Goal: Information Seeking & Learning: Learn about a topic

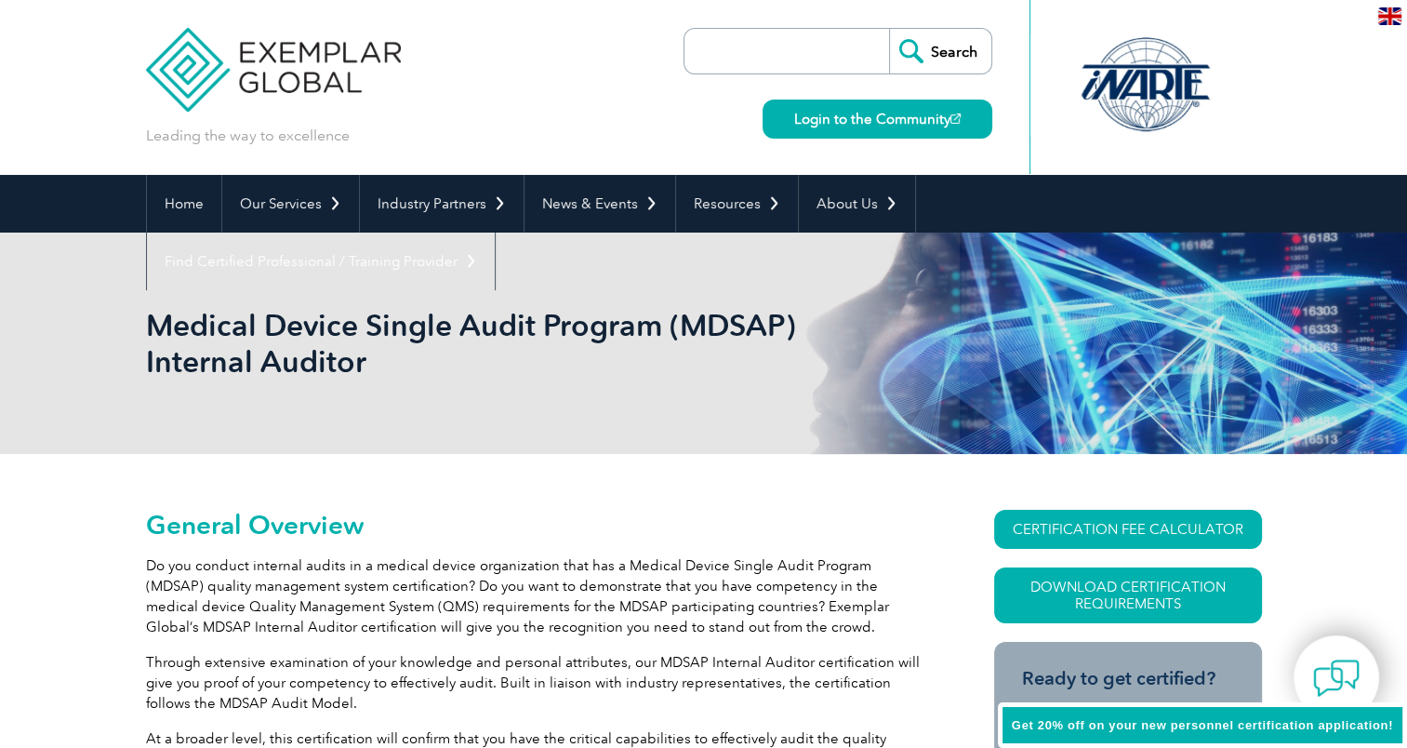
click at [761, 52] on input "search" at bounding box center [791, 51] width 195 height 45
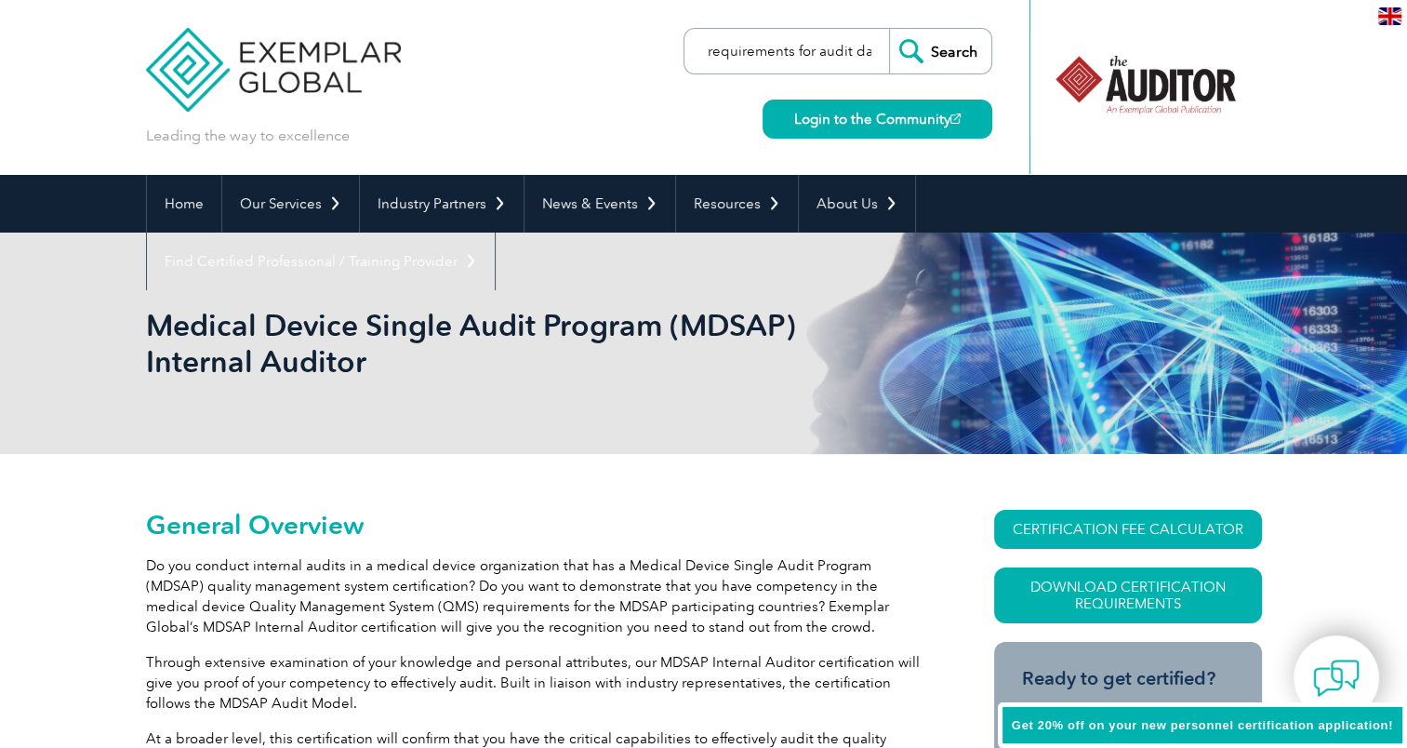
scroll to position [0, 11]
type input "requirements for audit days"
click at [889, 29] on input "Search" at bounding box center [940, 51] width 102 height 45
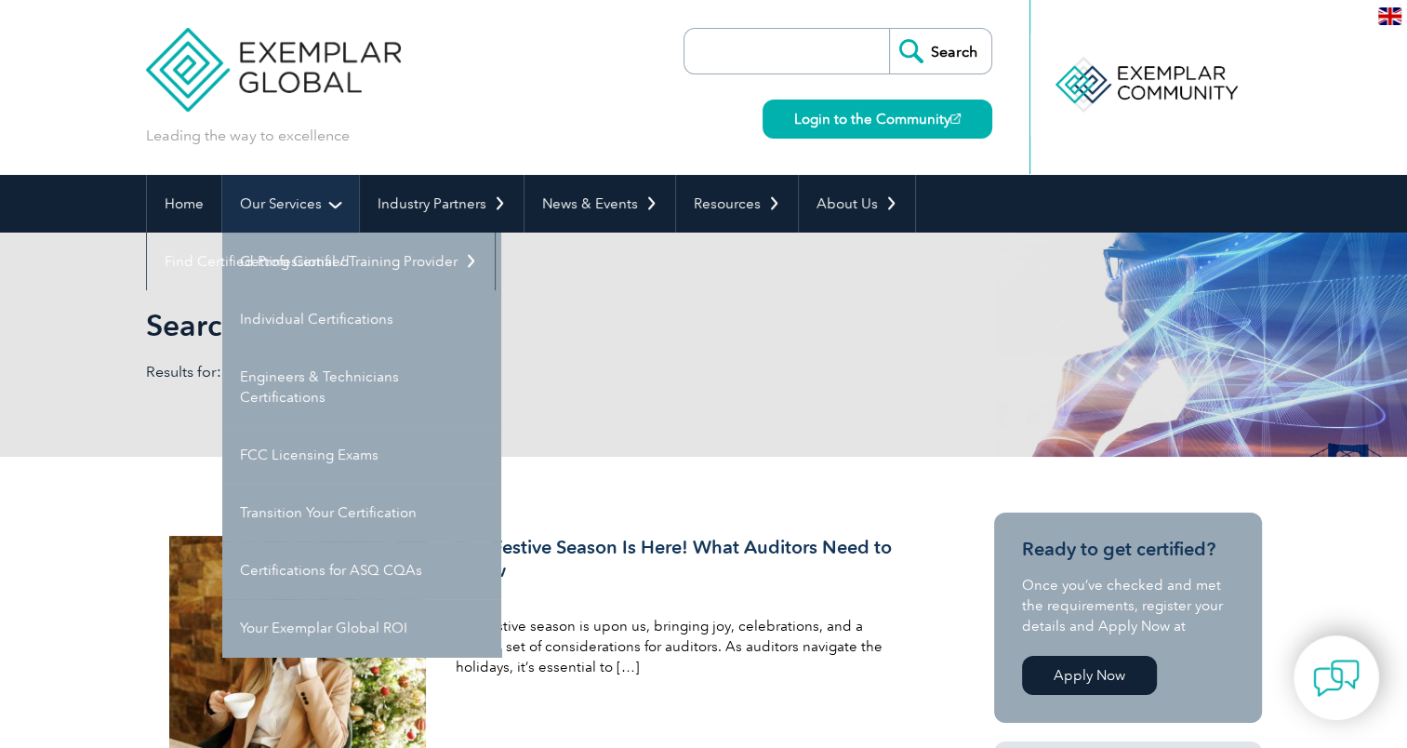
click at [257, 204] on link "Our Services" at bounding box center [290, 204] width 137 height 58
click at [197, 201] on link "Home" at bounding box center [184, 204] width 74 height 58
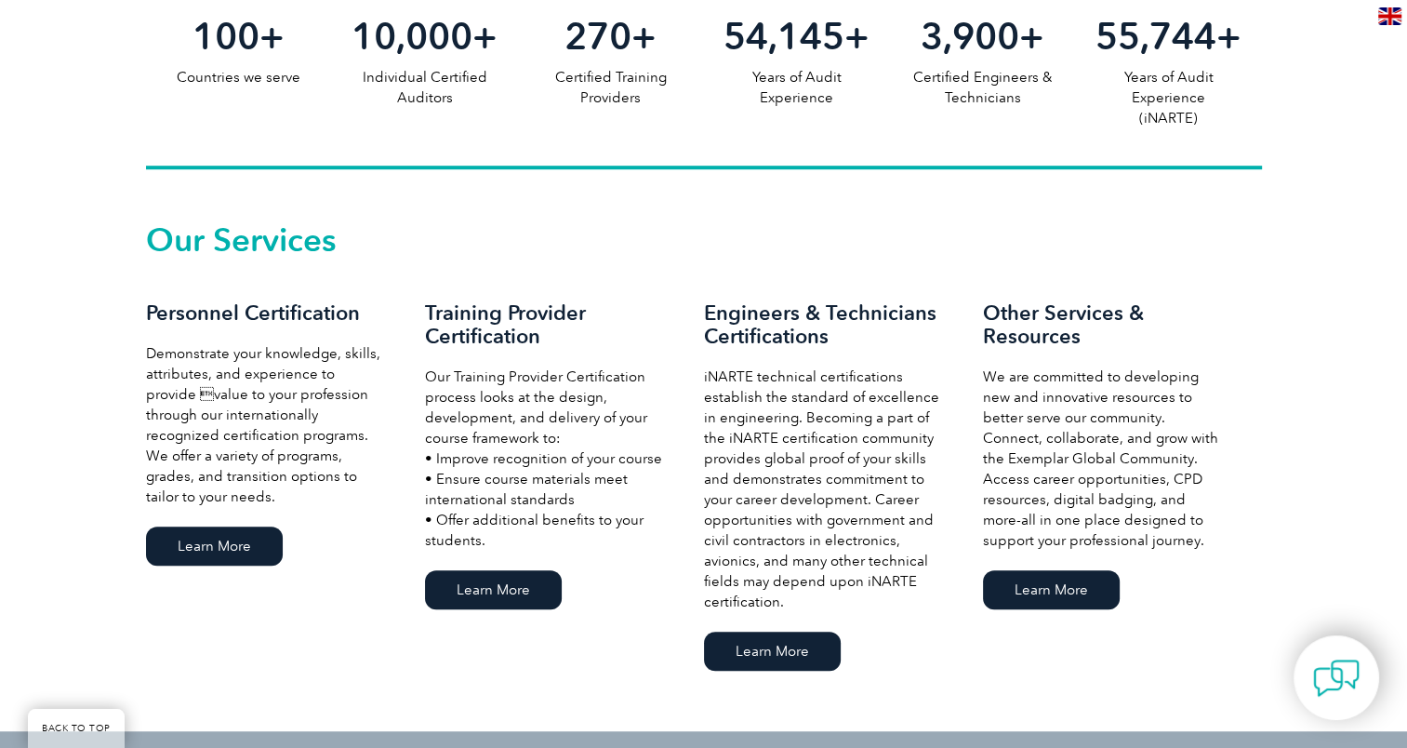
scroll to position [1209, 0]
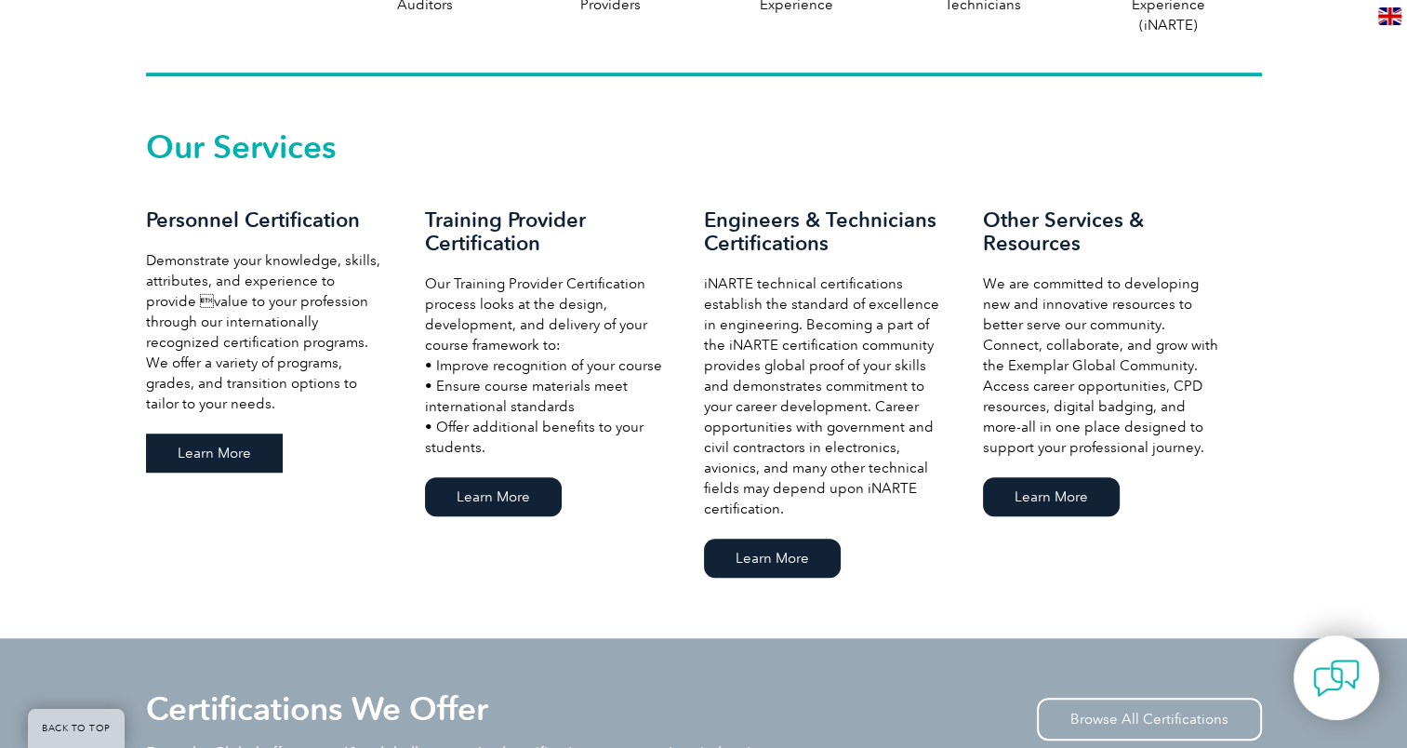
click at [259, 457] on link "Learn More" at bounding box center [214, 452] width 137 height 39
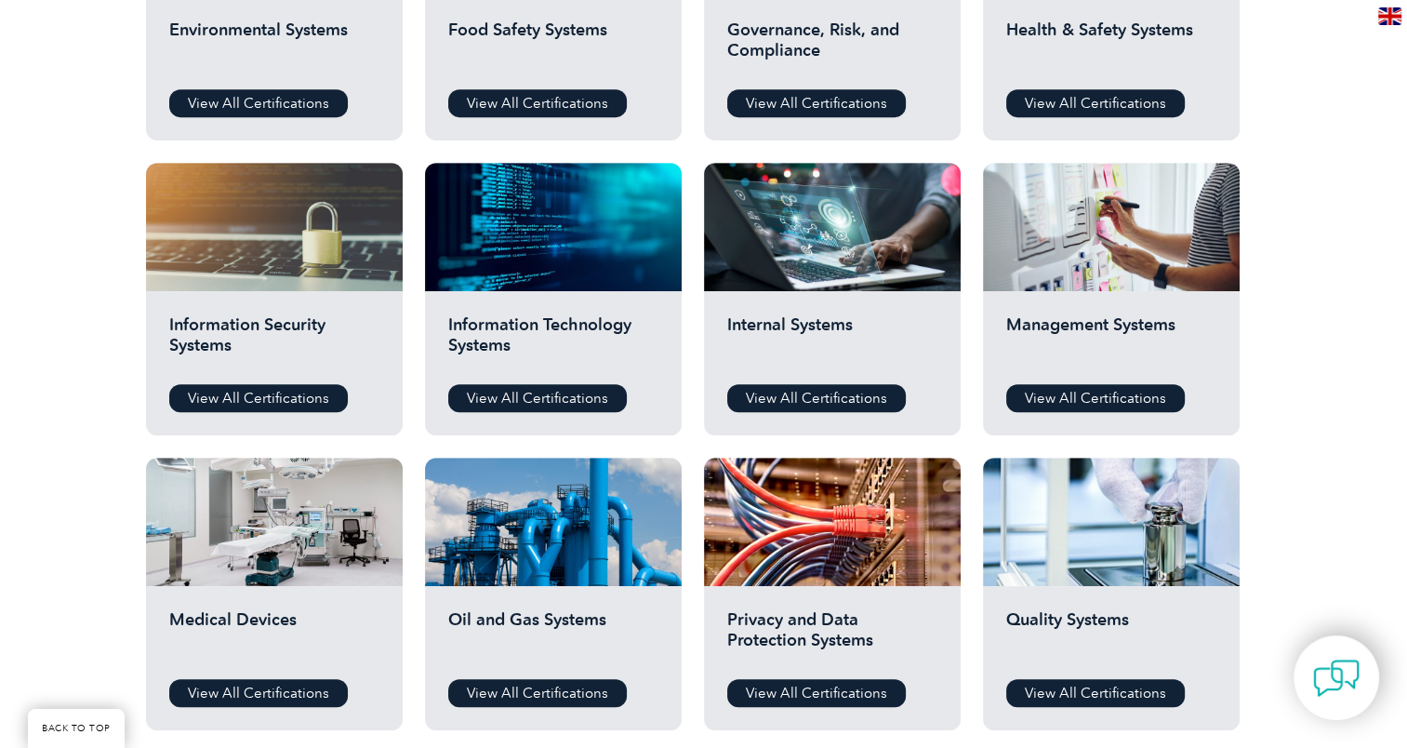
scroll to position [1116, 0]
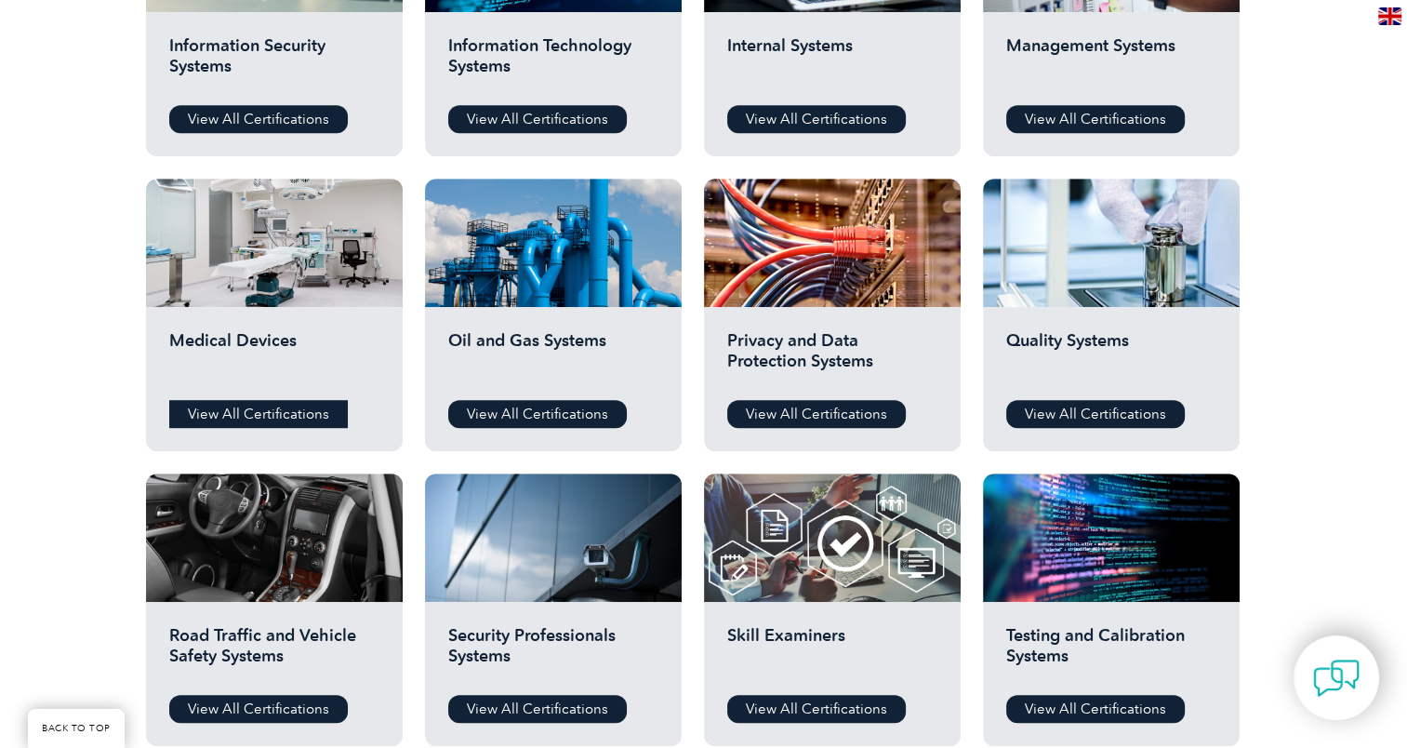
click at [233, 413] on link "View All Certifications" at bounding box center [258, 414] width 179 height 28
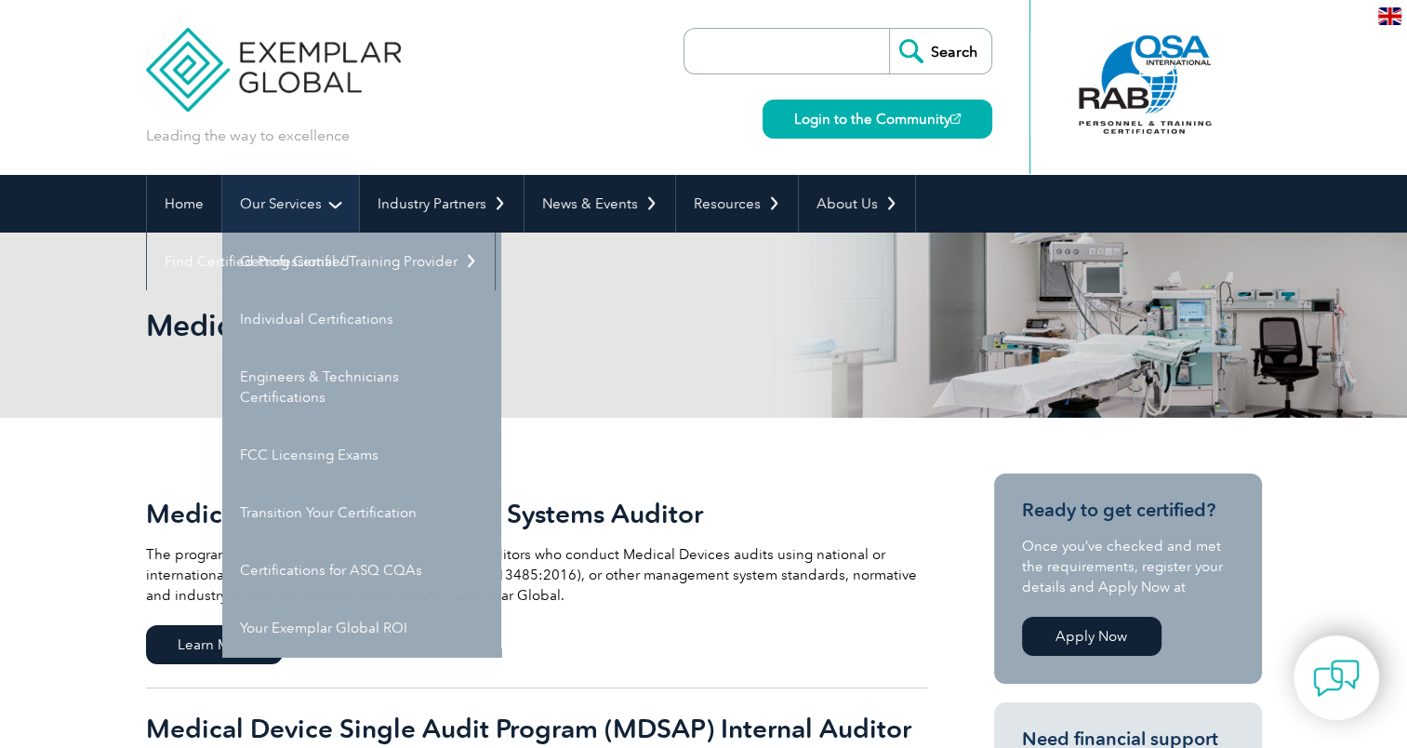
click at [313, 201] on link "Our Services" at bounding box center [290, 204] width 137 height 58
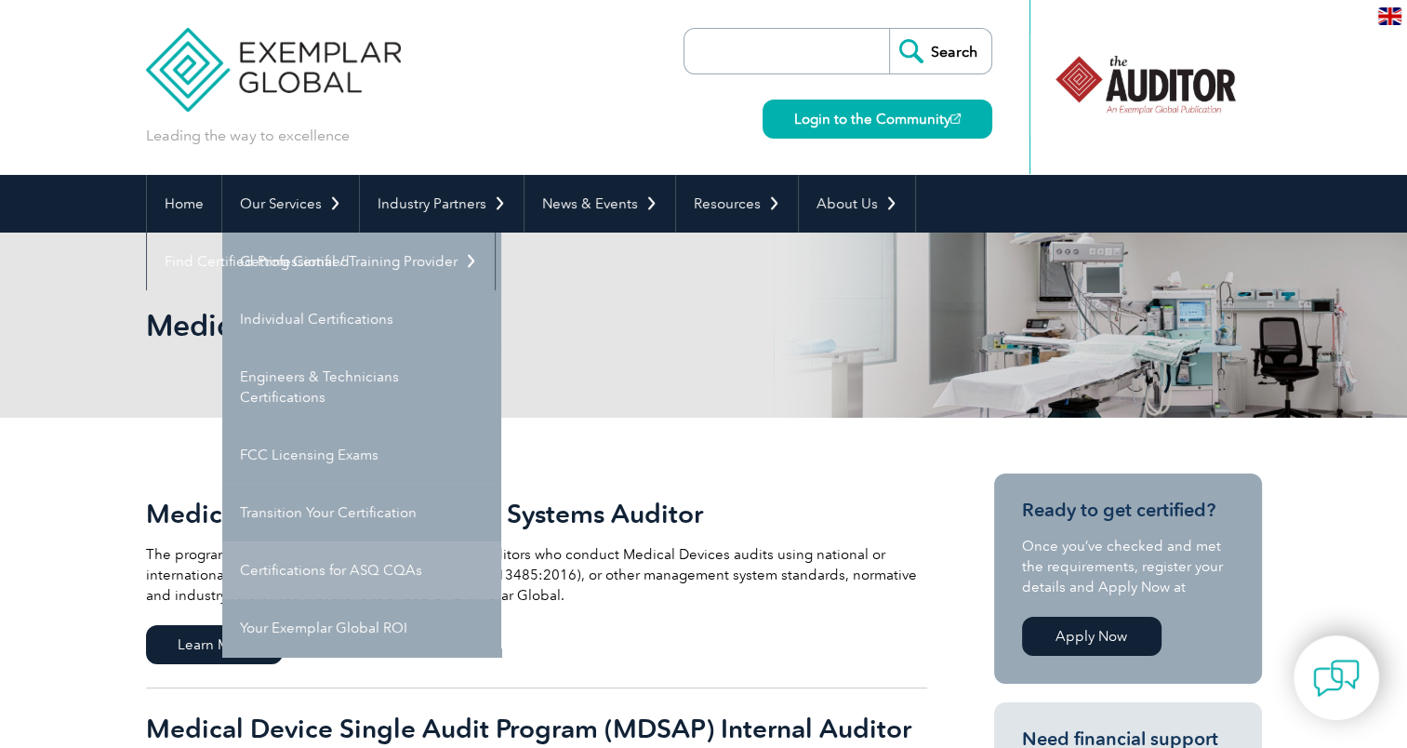
click at [378, 557] on link "Certifications for ASQ CQAs" at bounding box center [361, 570] width 279 height 58
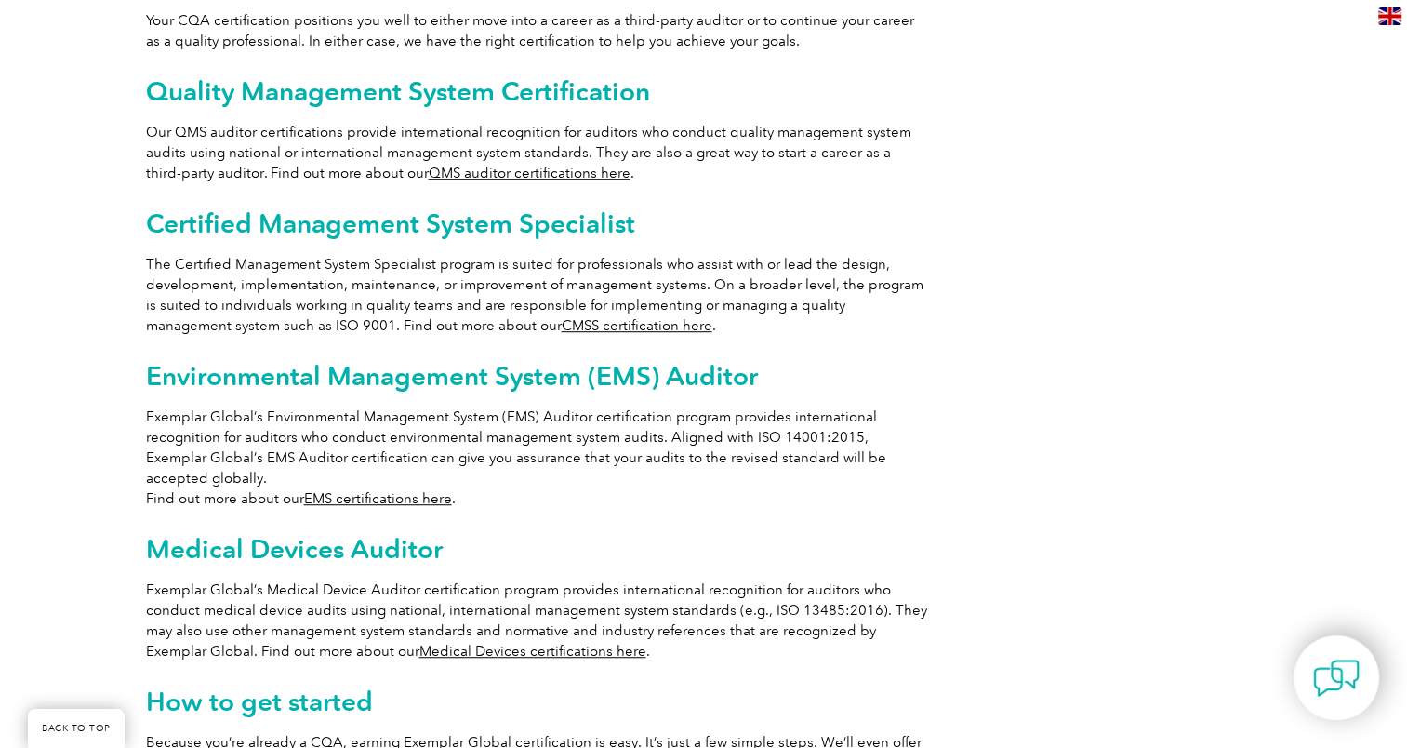
scroll to position [1302, 0]
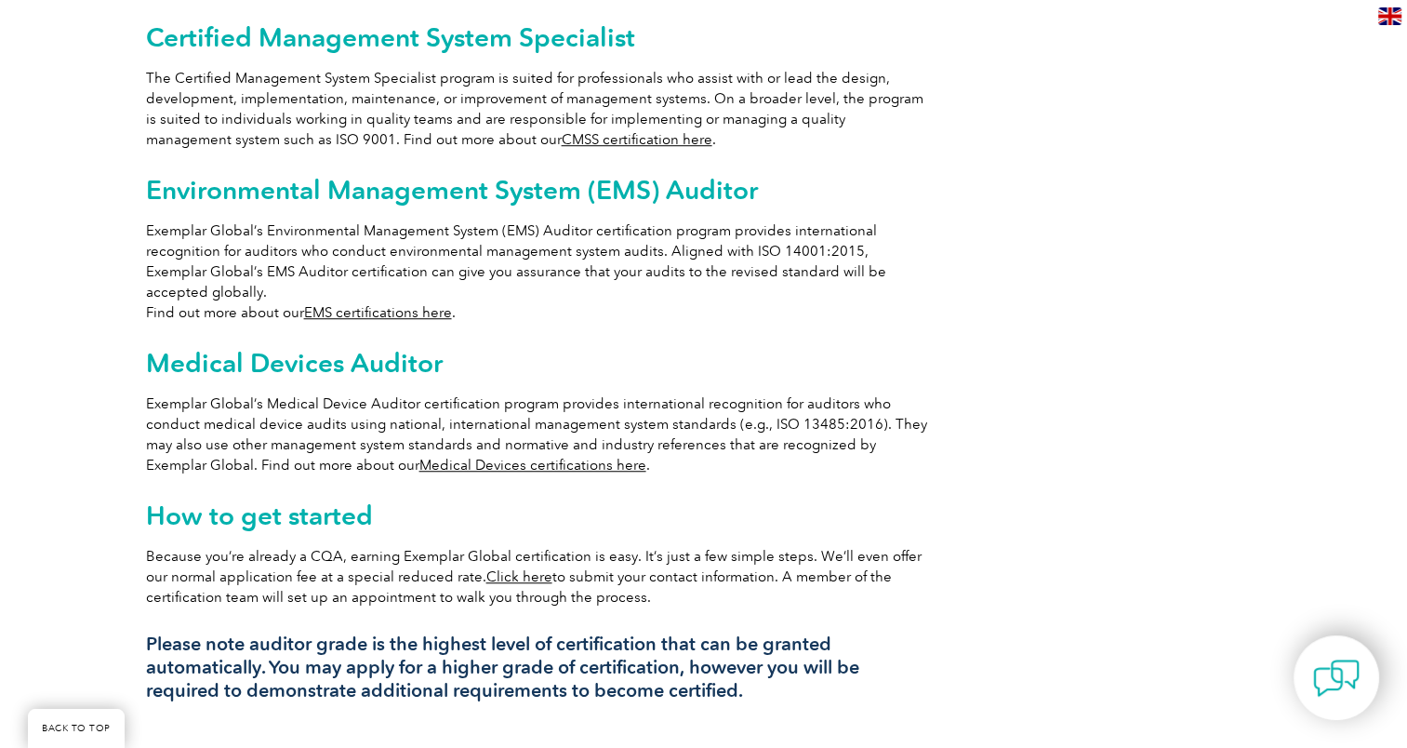
click at [436, 457] on link "Medical Devices certifications here" at bounding box center [532, 465] width 227 height 17
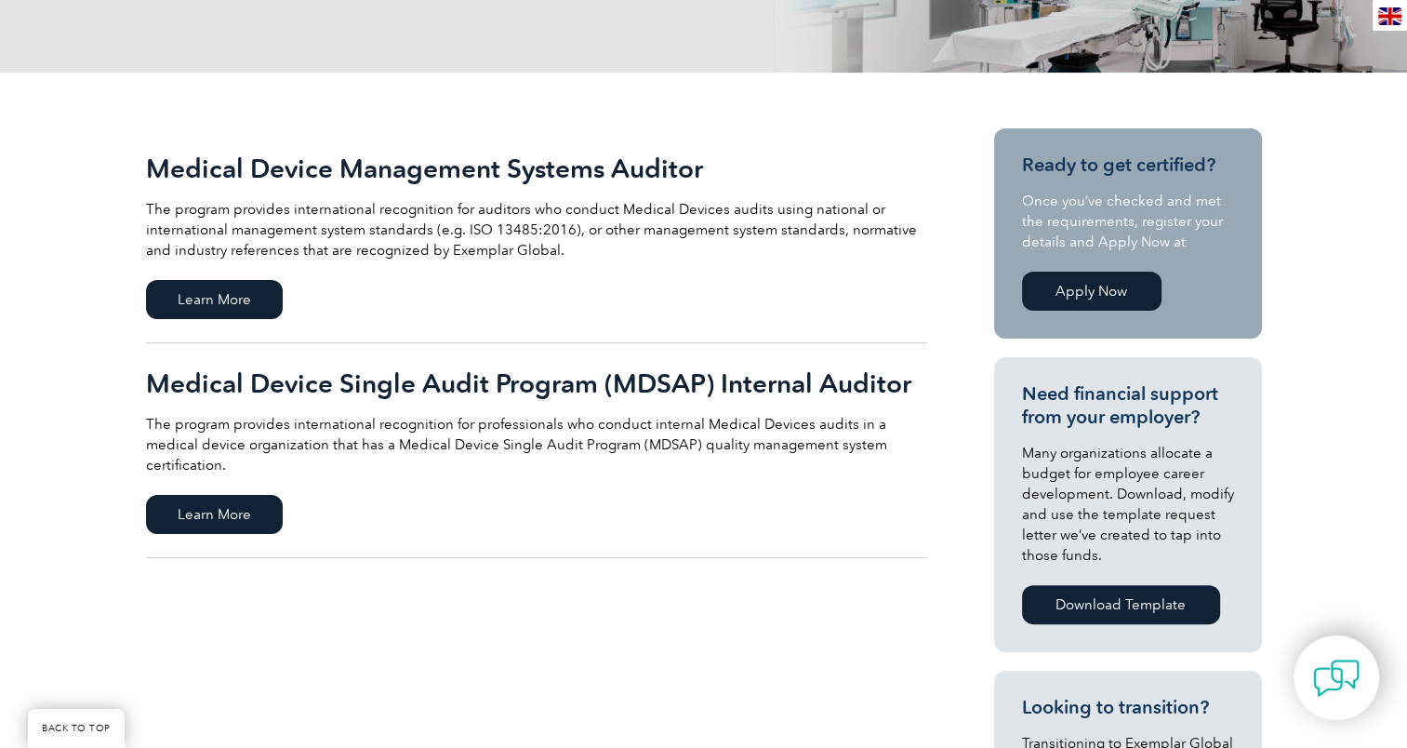
scroll to position [372, 0]
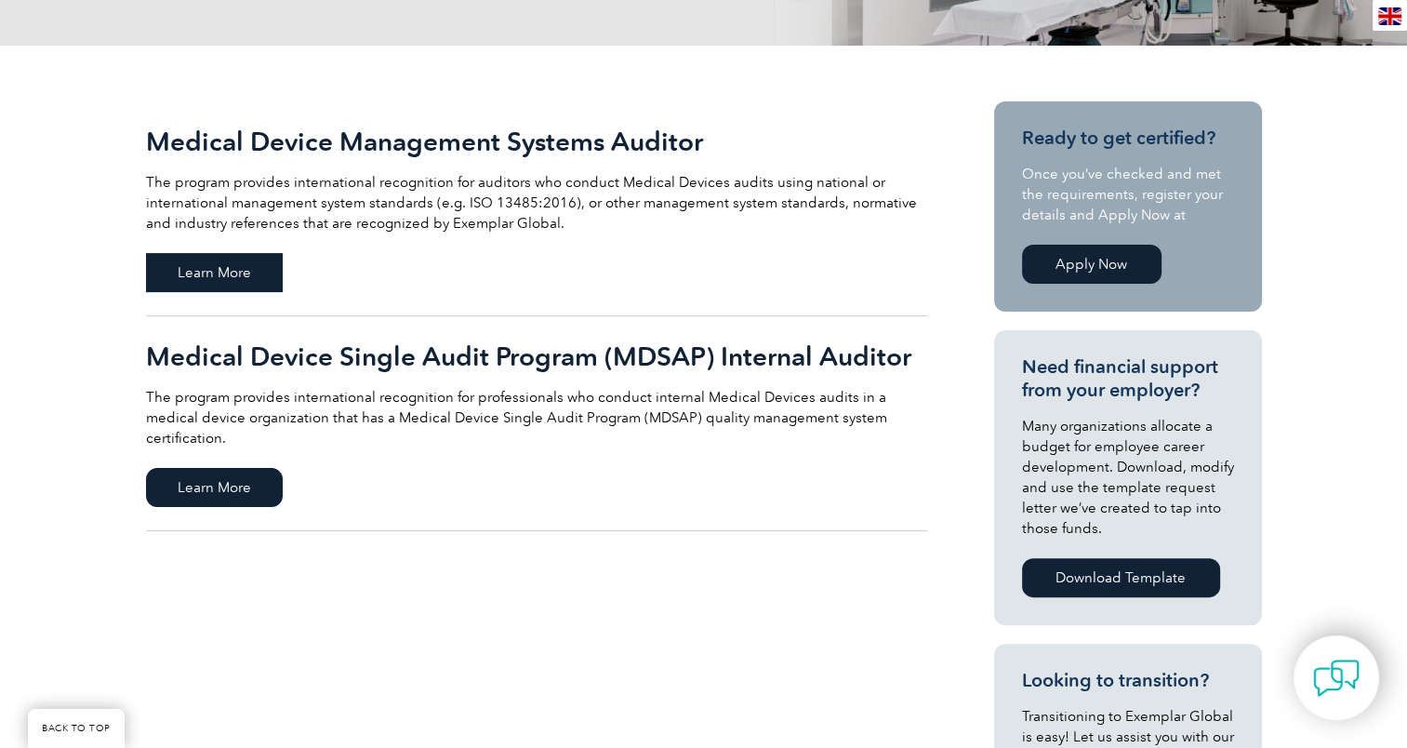
click at [218, 284] on span "Learn More" at bounding box center [214, 272] width 137 height 39
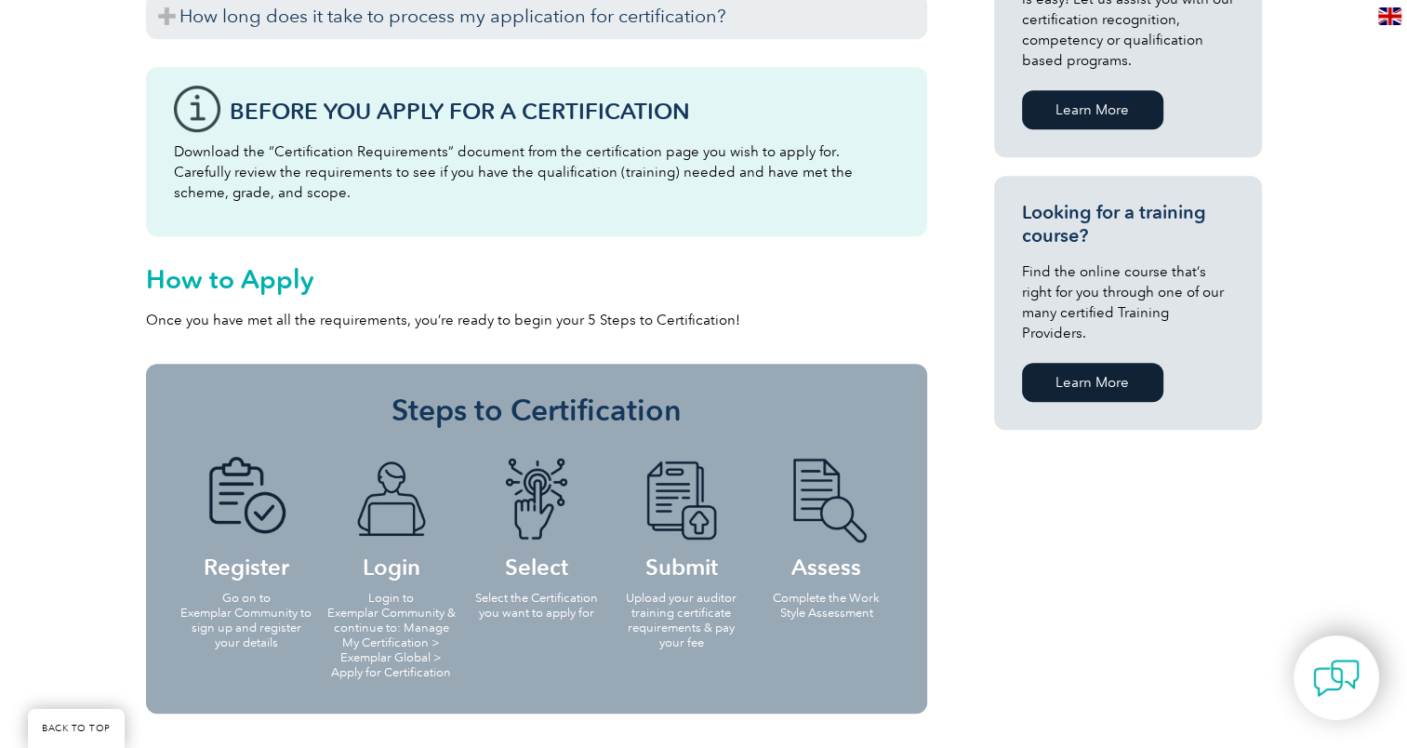
scroll to position [1302, 0]
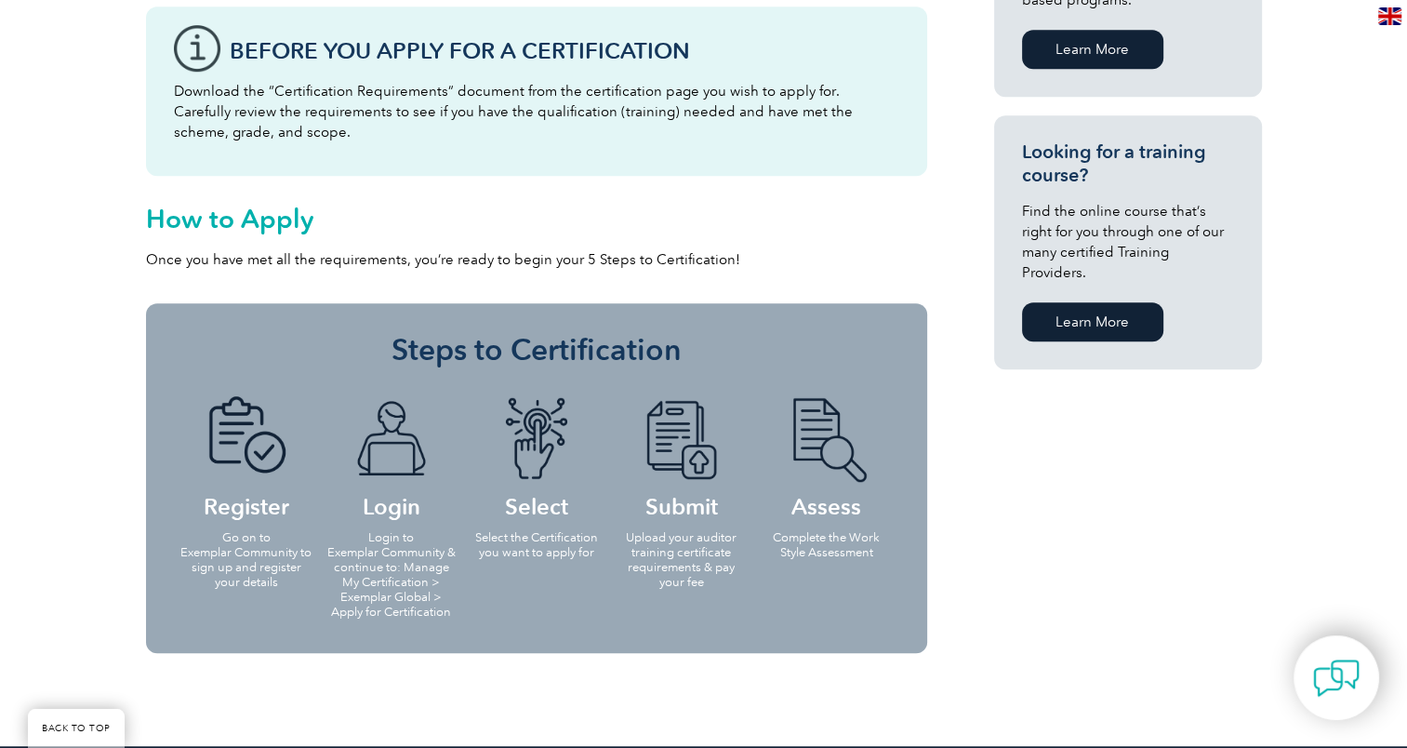
click at [246, 522] on li "Register Go on to Exemplar Community to sign up and register your details" at bounding box center [246, 491] width 145 height 227
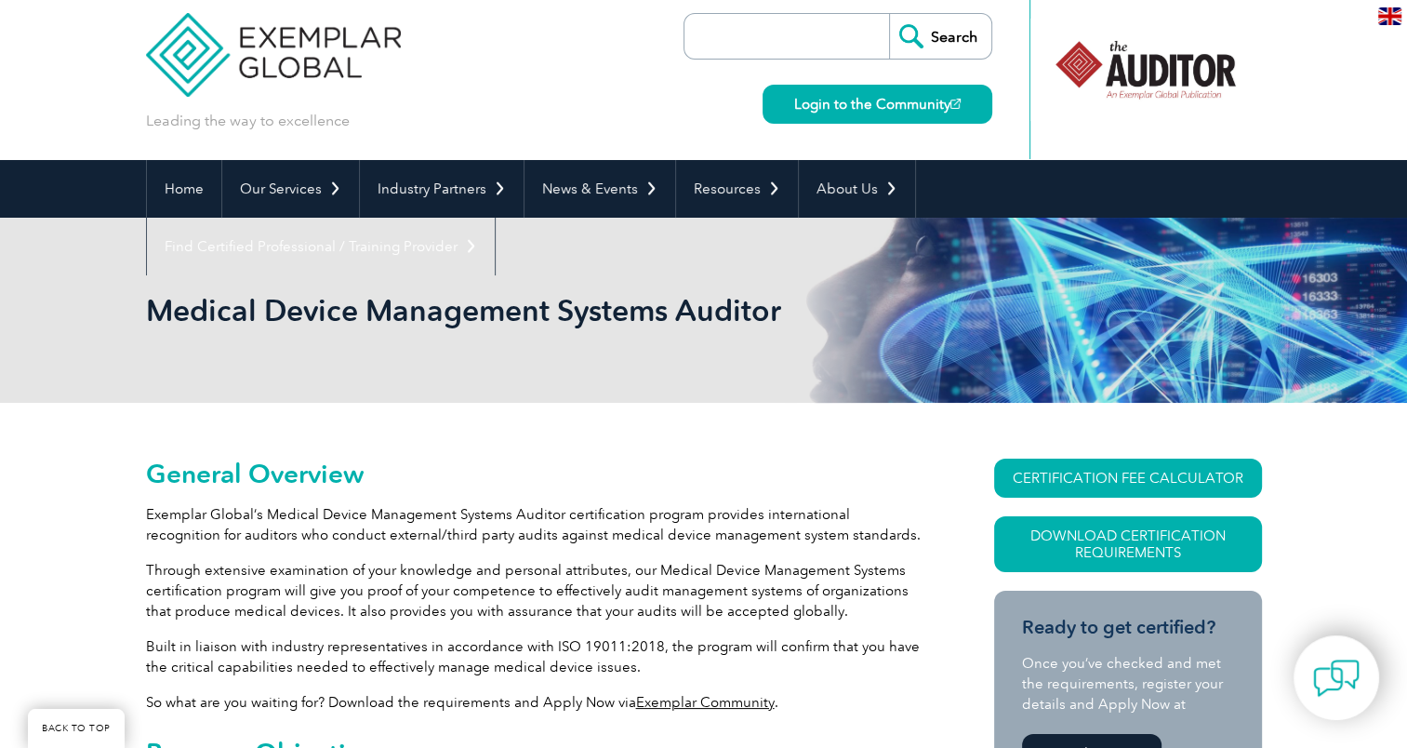
scroll to position [0, 0]
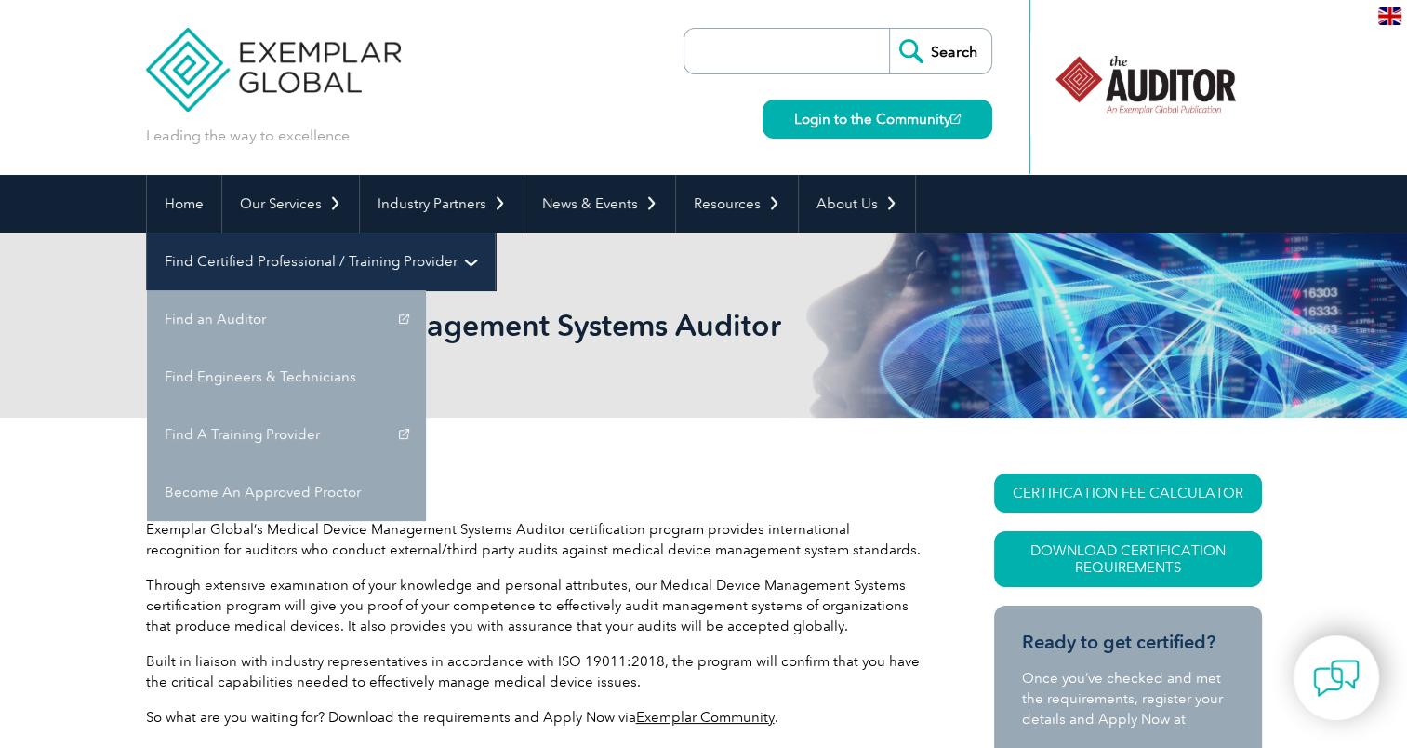
click at [495, 232] on link "Find Certified Professional / Training Provider" at bounding box center [321, 261] width 348 height 58
